Goal: Transaction & Acquisition: Book appointment/travel/reservation

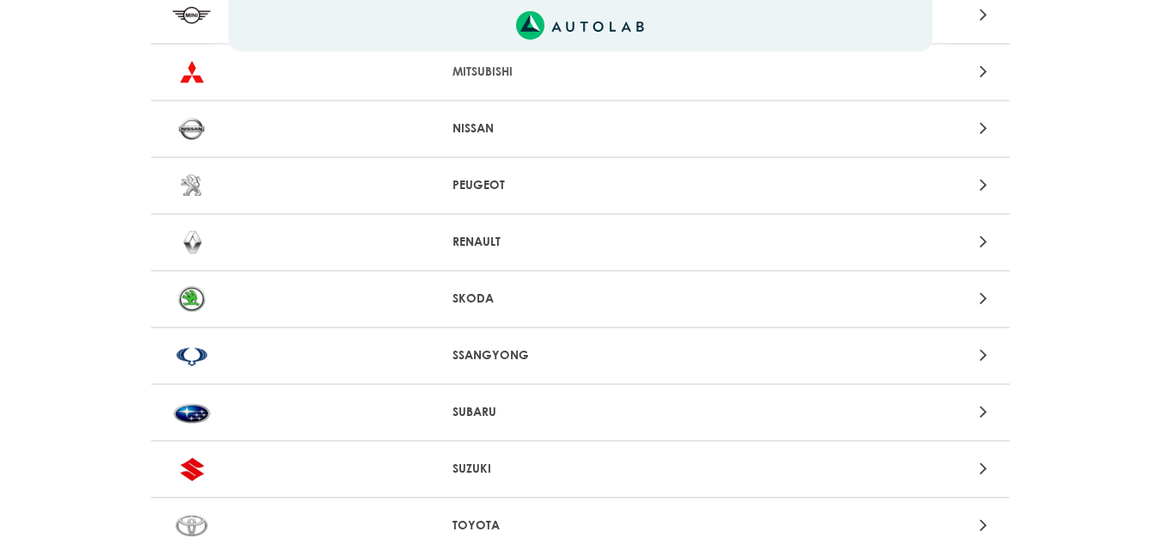
scroll to position [1581, 0]
click at [482, 241] on p "RENAULT" at bounding box center [580, 241] width 255 height 18
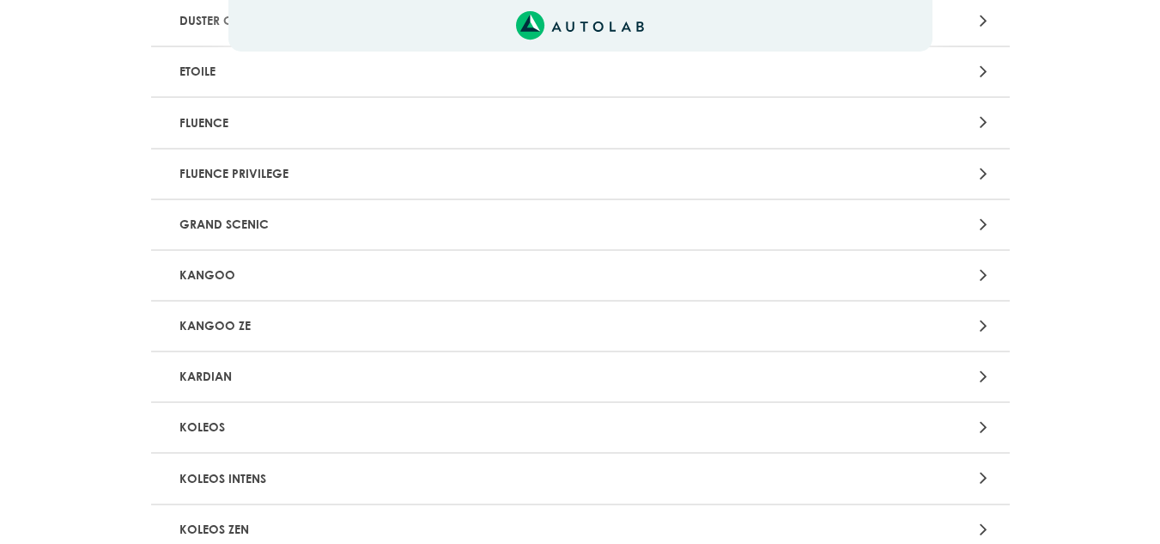
scroll to position [762, 0]
click at [380, 429] on p "KOLEOS" at bounding box center [440, 426] width 535 height 32
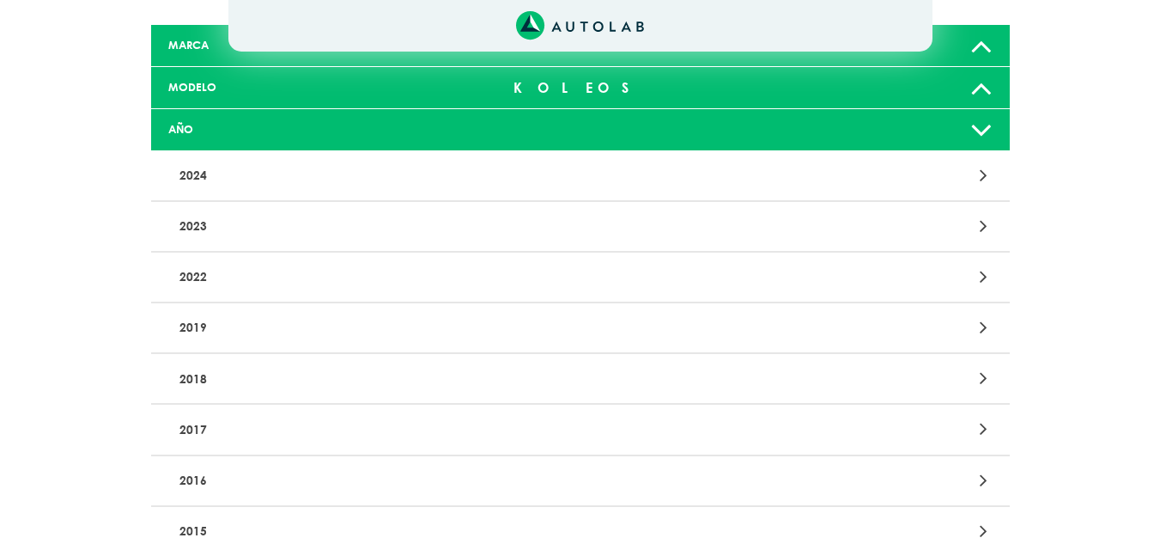
scroll to position [142, 0]
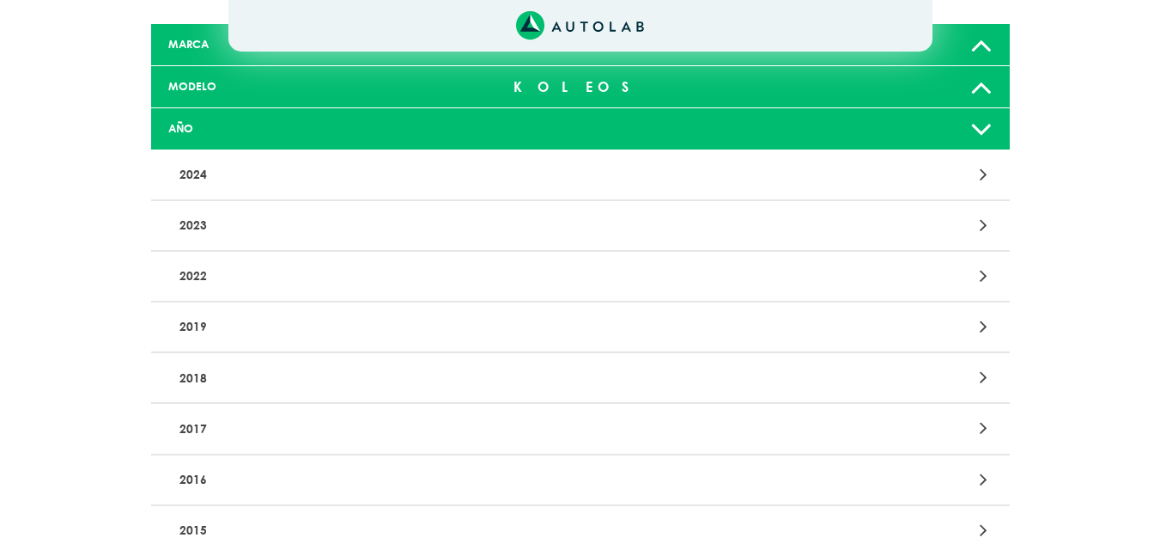
click at [342, 179] on p "2024" at bounding box center [440, 175] width 535 height 32
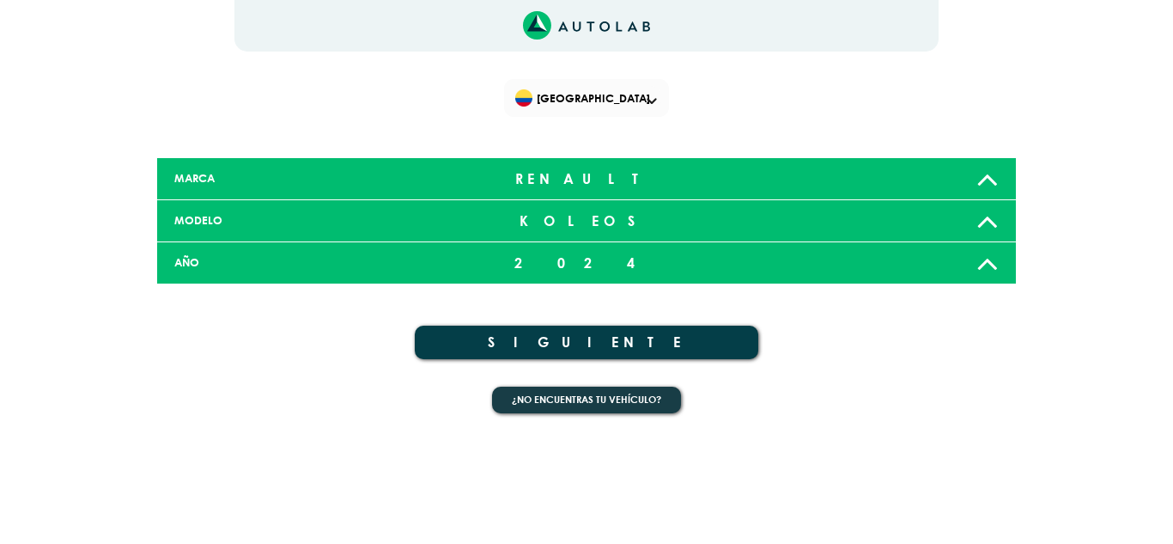
click at [635, 342] on button "SIGUIENTE" at bounding box center [586, 341] width 343 height 33
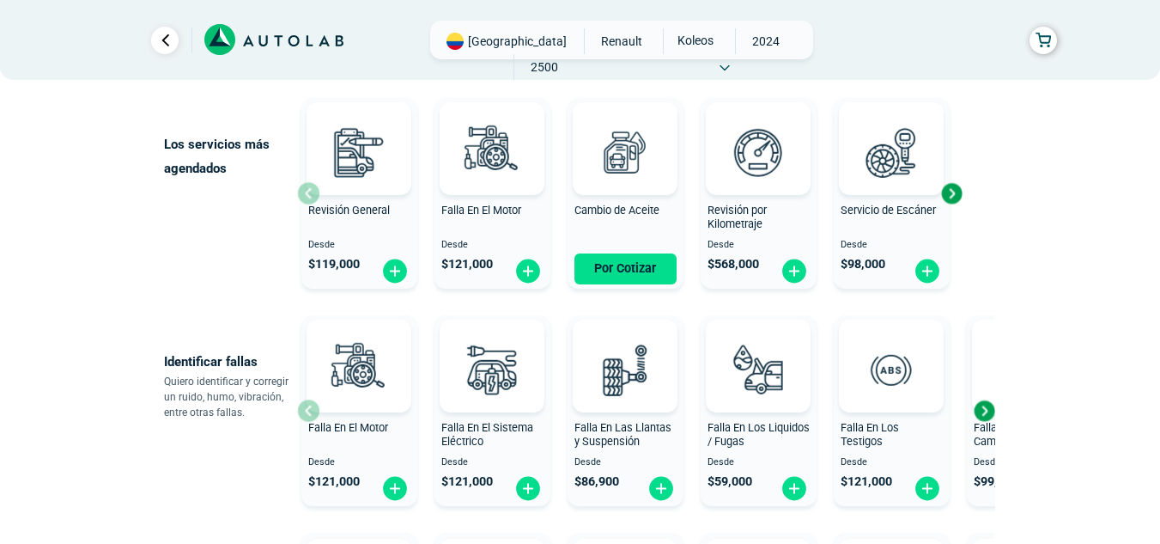
scroll to position [187, 0]
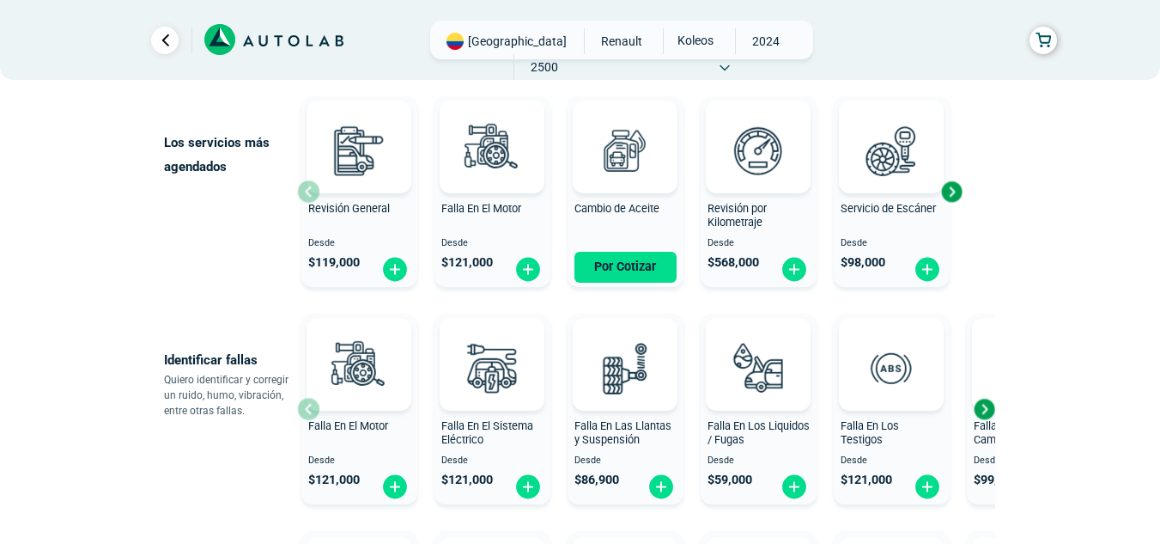
click at [948, 192] on div "Next slide" at bounding box center [952, 192] width 26 height 26
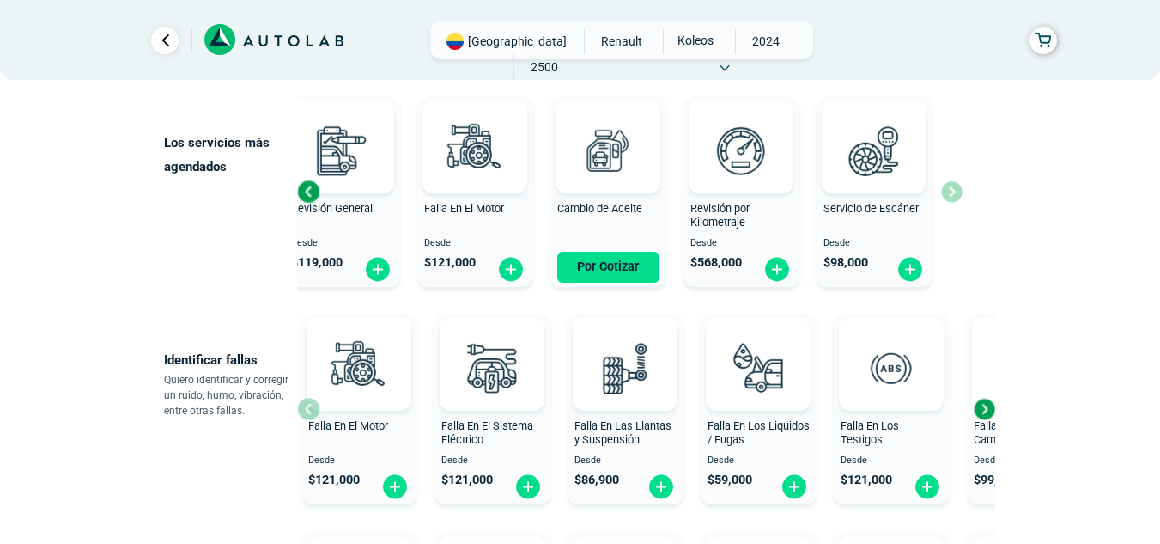
click at [956, 197] on div "Revisión General Desde $ 119,000 Falla En El Motor Desde $ 121,000 Cambio de Ac…" at bounding box center [629, 191] width 665 height 204
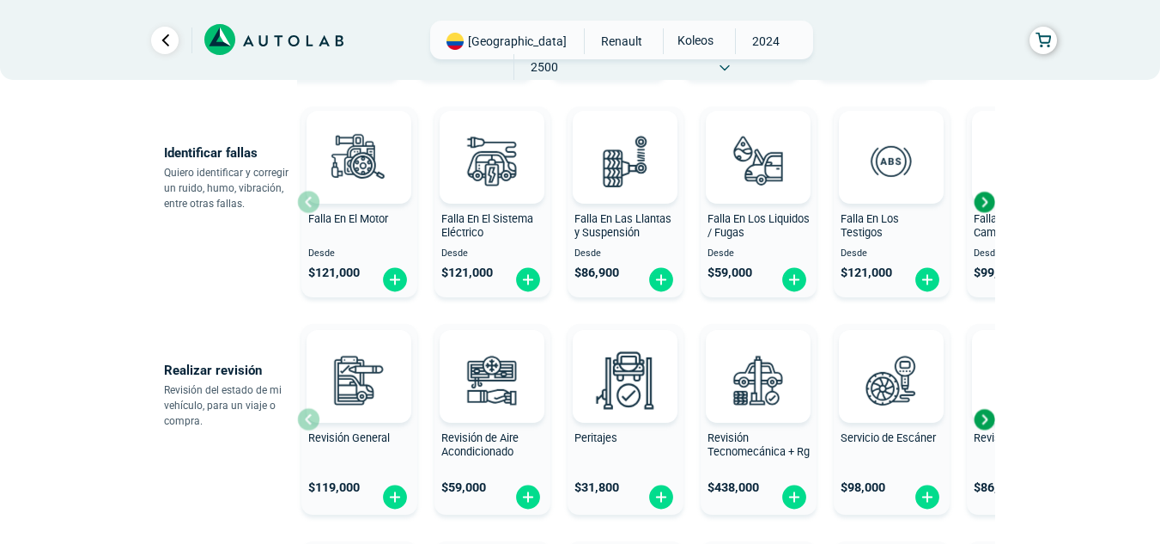
scroll to position [395, 0]
click at [980, 204] on div "Next slide" at bounding box center [984, 201] width 26 height 26
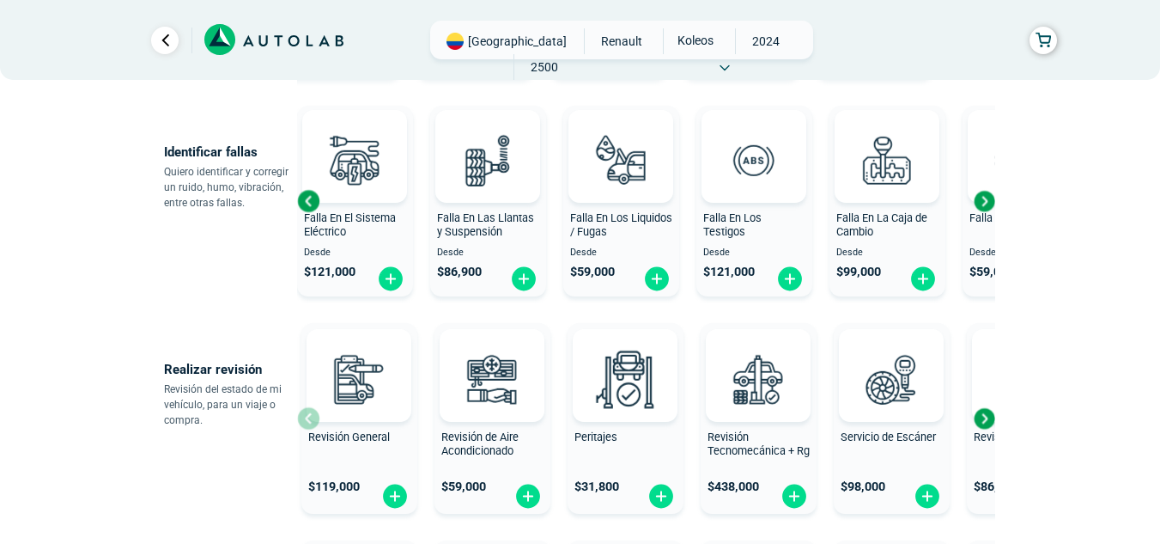
click at [980, 204] on div "Next slide" at bounding box center [984, 201] width 26 height 26
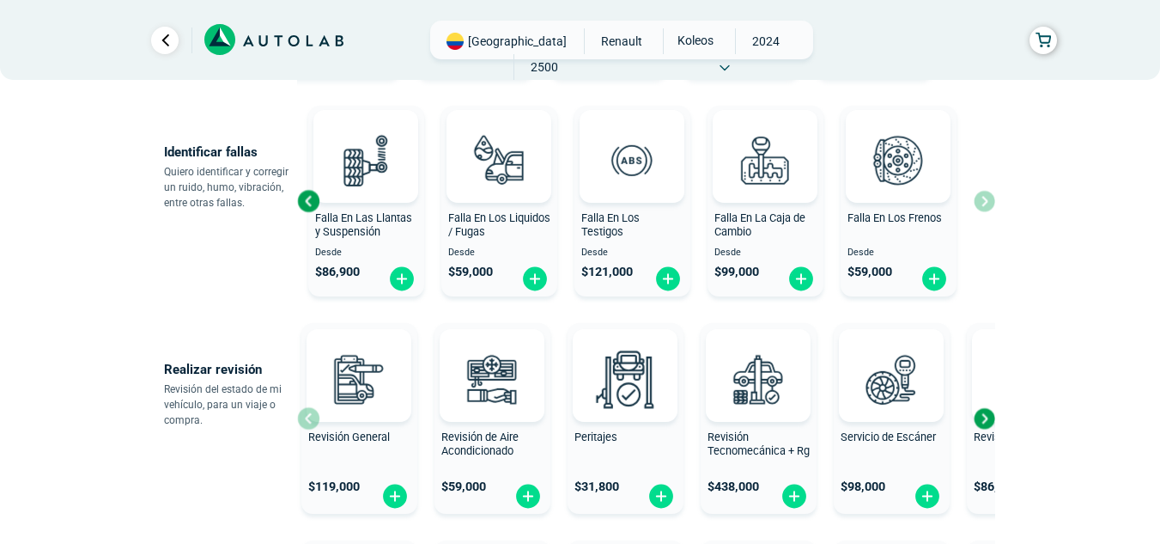
click at [980, 204] on div "Falla En El Motor Desde $ 121,000 Falla En El Sistema Eléctrico Desde $ 121,000…" at bounding box center [646, 201] width 698 height 204
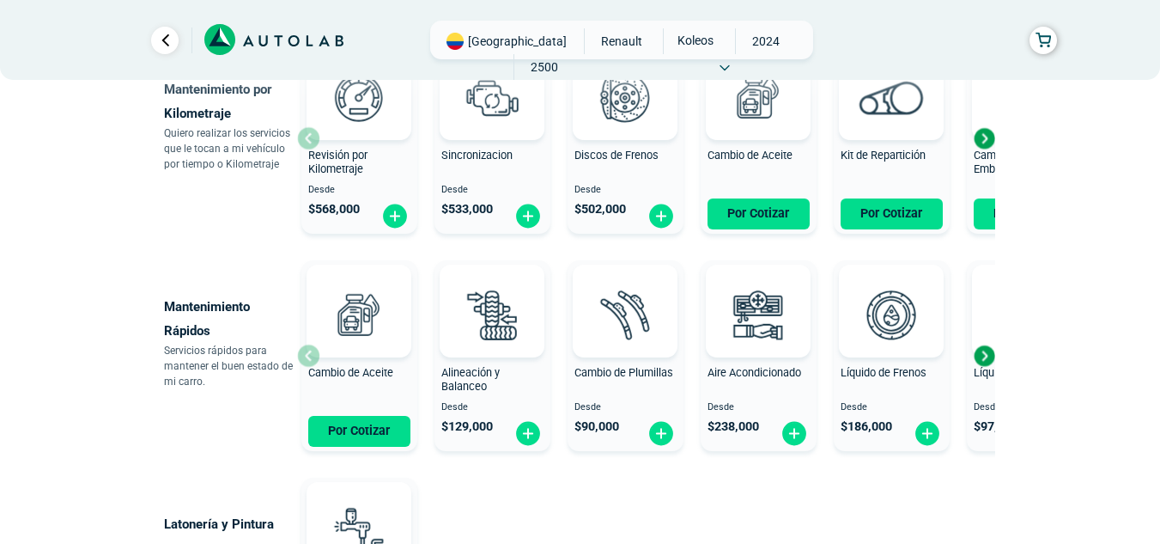
scroll to position [893, 0]
click at [992, 348] on div "Next slide" at bounding box center [984, 355] width 26 height 26
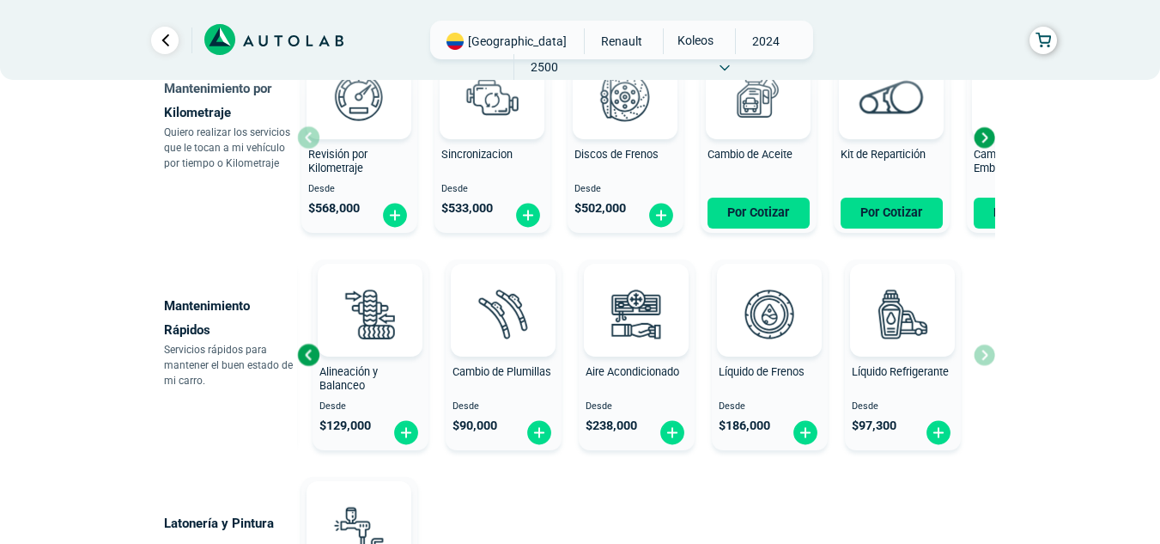
click at [992, 348] on div "Cambio de Aceite Por Cotizar Alineación y Balanceo Desde $ 129,000 Cambio de Pl…" at bounding box center [646, 354] width 698 height 204
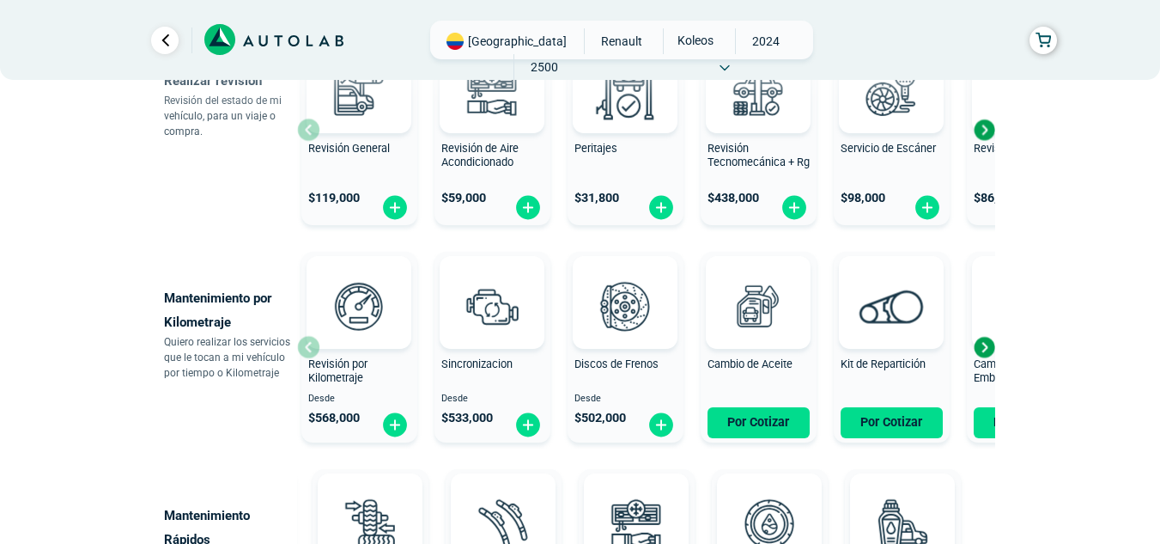
scroll to position [684, 0]
click at [979, 346] on div "Next slide" at bounding box center [984, 346] width 26 height 26
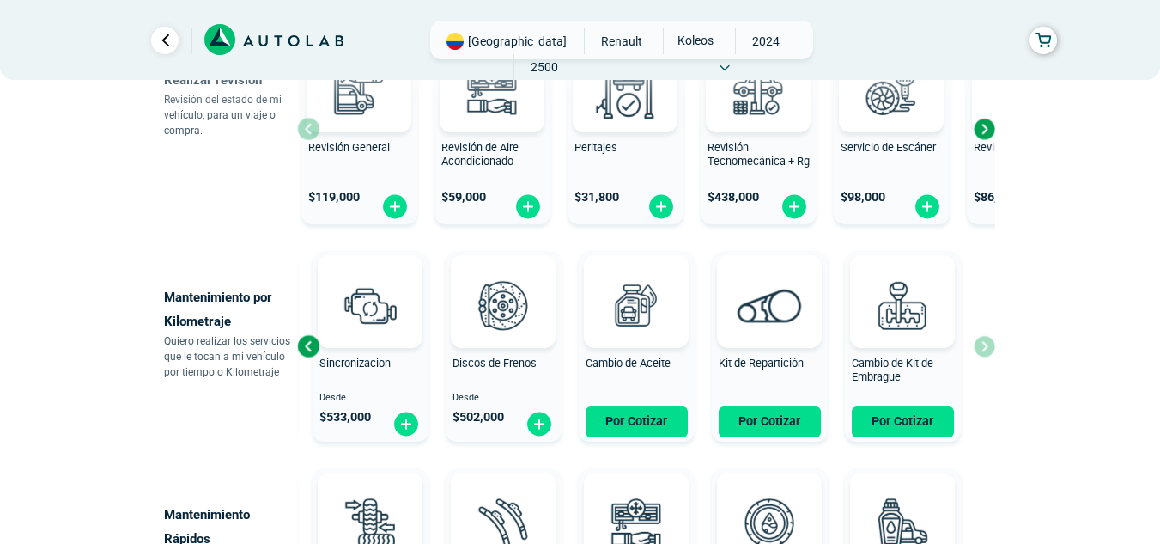
click at [979, 346] on div "Revisión por Kilometraje Desde $ 568,000 Sincronizacion Desde $ 533,000 Discos …" at bounding box center [646, 346] width 698 height 204
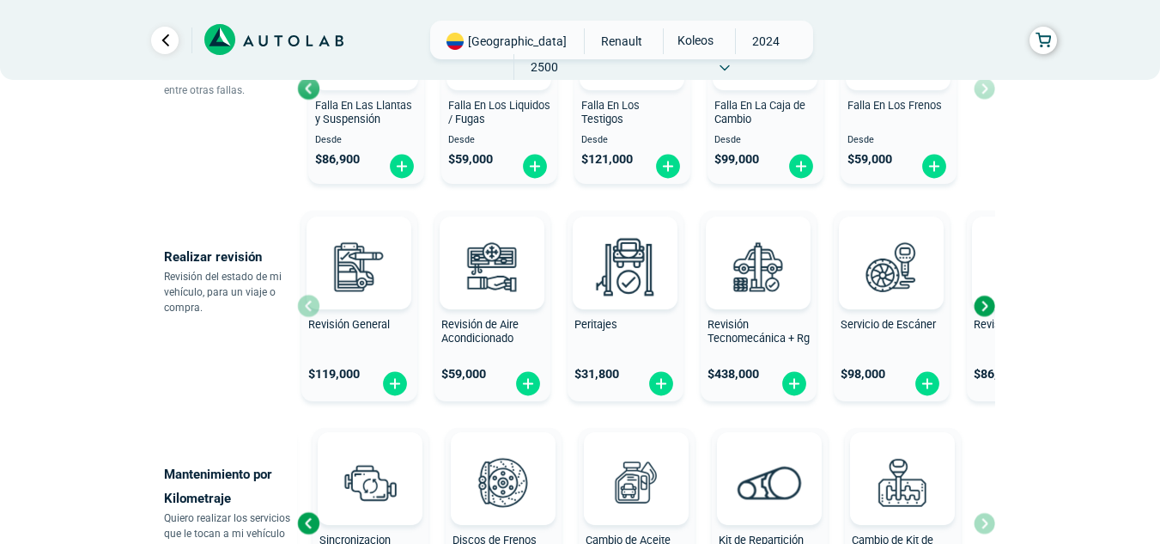
scroll to position [482, 0]
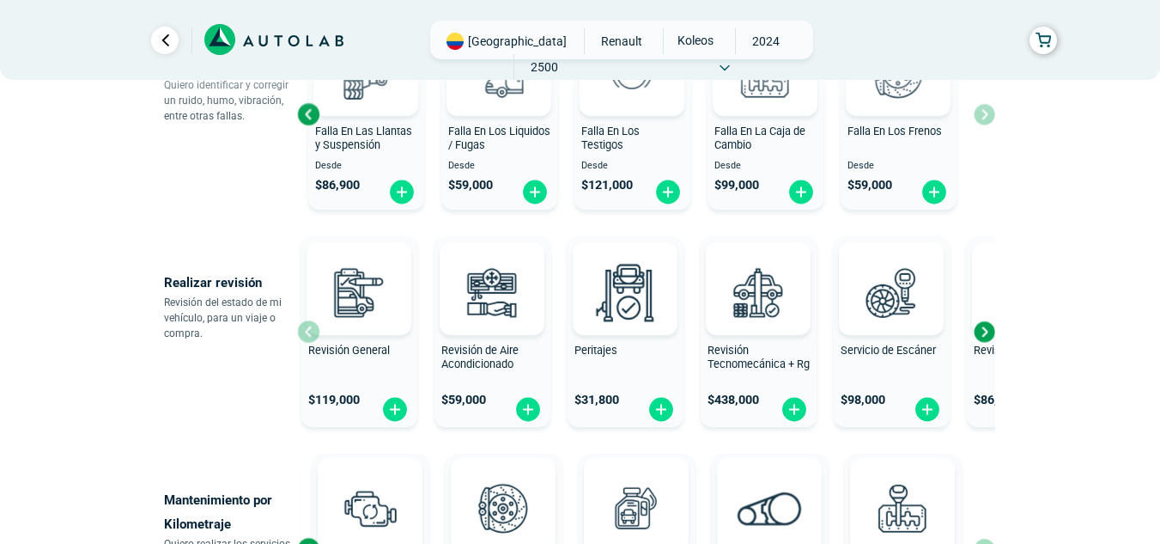
click at [990, 333] on div "Next slide" at bounding box center [984, 332] width 26 height 26
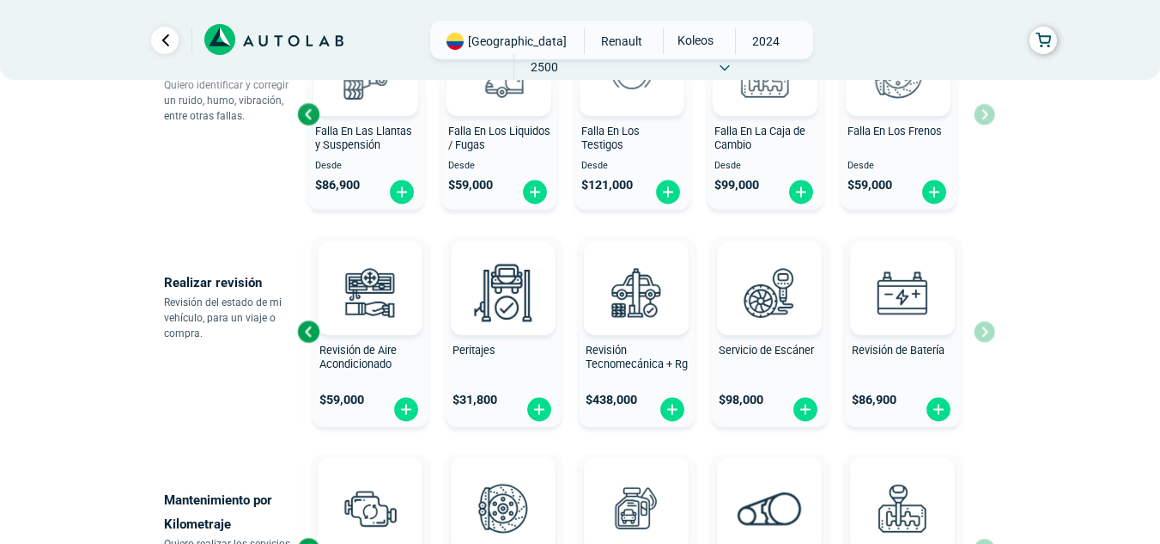
click at [990, 333] on div "Revisión General $ 119,000 Revisión de Aire Acondicionado $ 59,000 Peritajes $ …" at bounding box center [646, 331] width 698 height 204
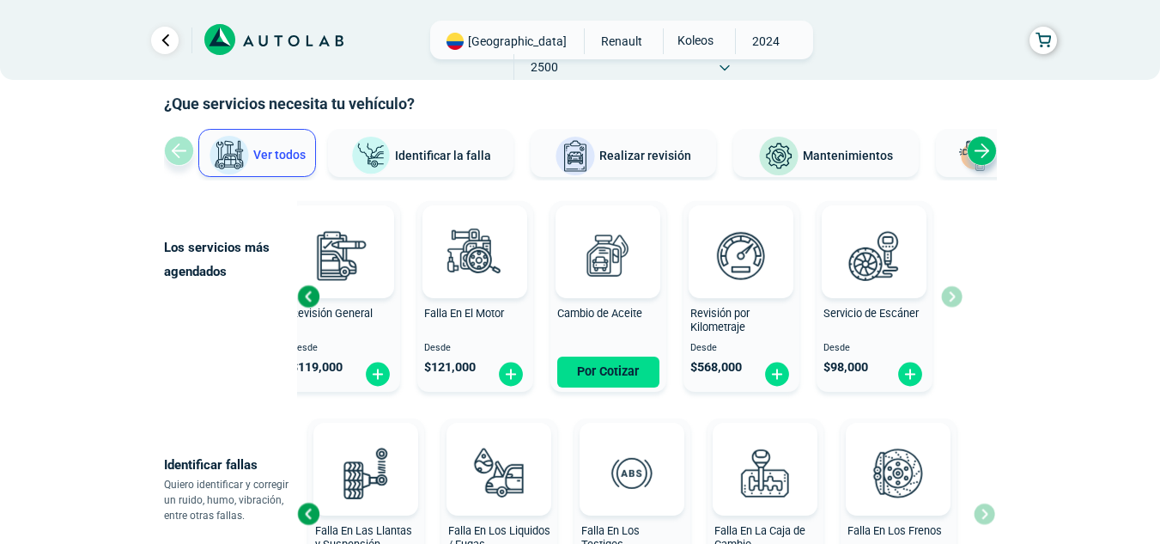
scroll to position [76, 0]
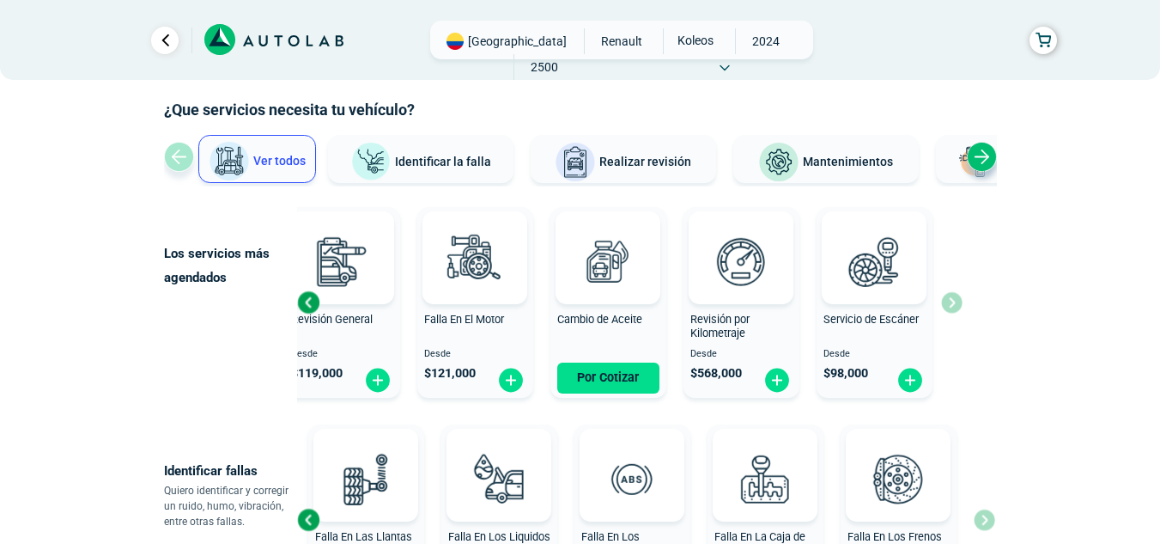
click at [810, 152] on button "Mantenimientos" at bounding box center [825, 159] width 185 height 48
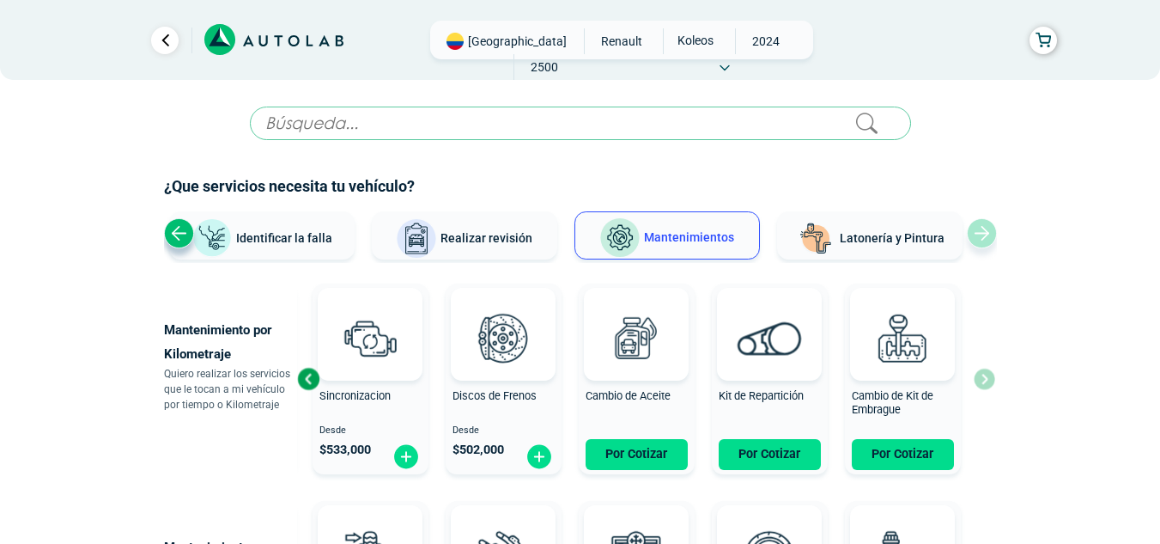
scroll to position [1, 0]
click at [525, 132] on input "text" at bounding box center [580, 122] width 661 height 33
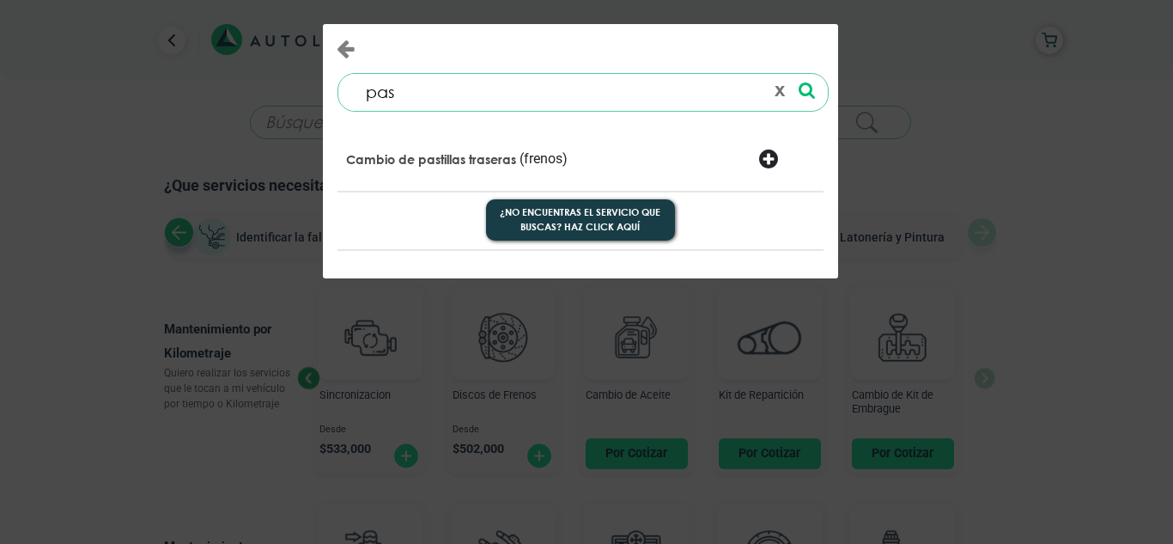
type input "pas"
click at [657, 168] on div "Cambio de pastillas traseras (frenos)" at bounding box center [498, 161] width 330 height 24
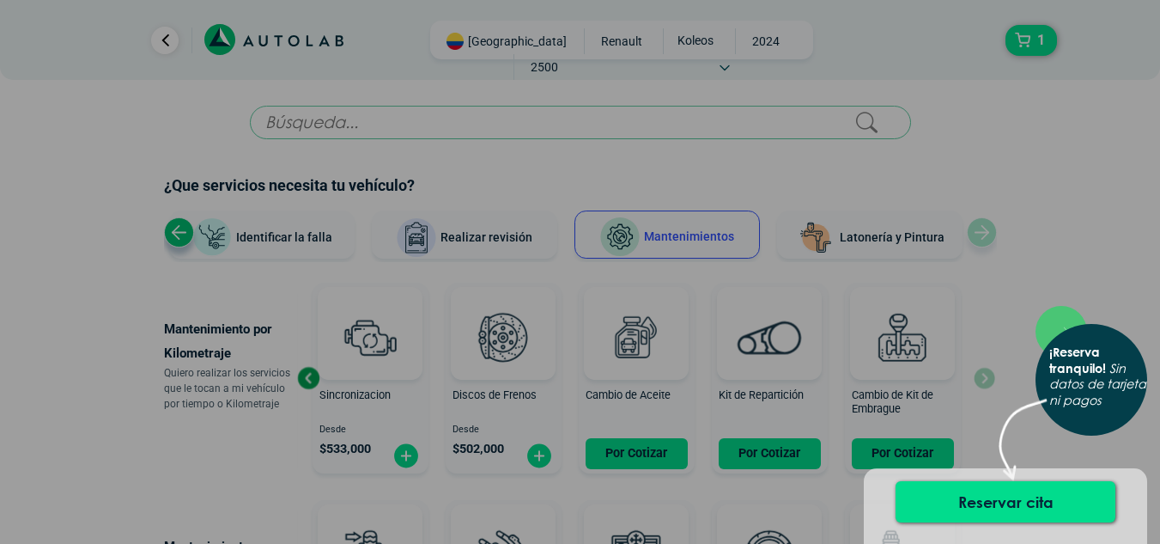
click at [1017, 380] on div "× ¡Reserva tranquilo! Sin datos de tarjeta ni pagos" at bounding box center [580, 272] width 1160 height 544
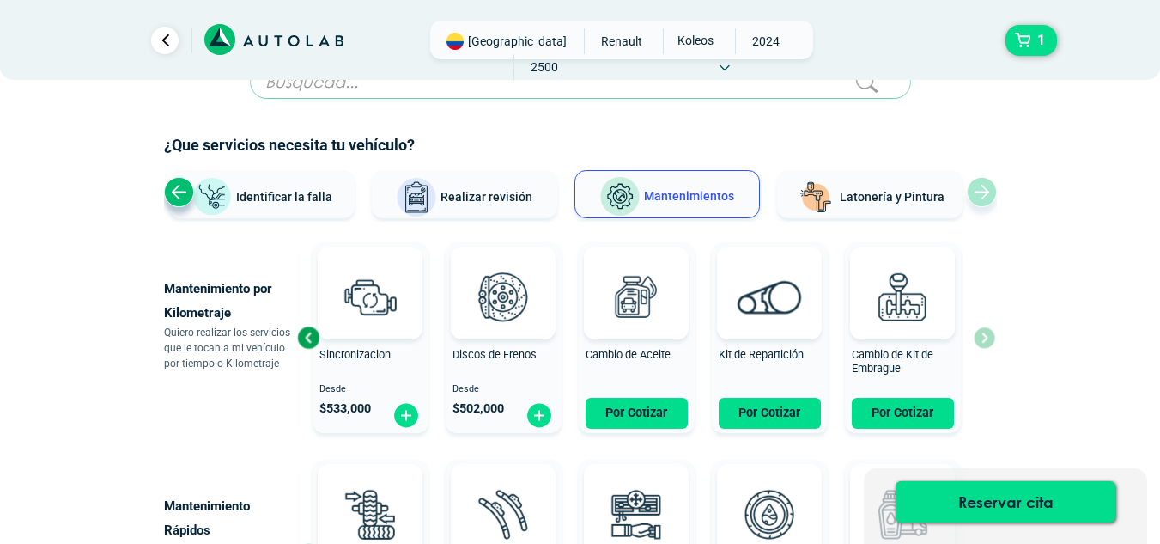
scroll to position [0, 0]
